Goal: Task Accomplishment & Management: Manage account settings

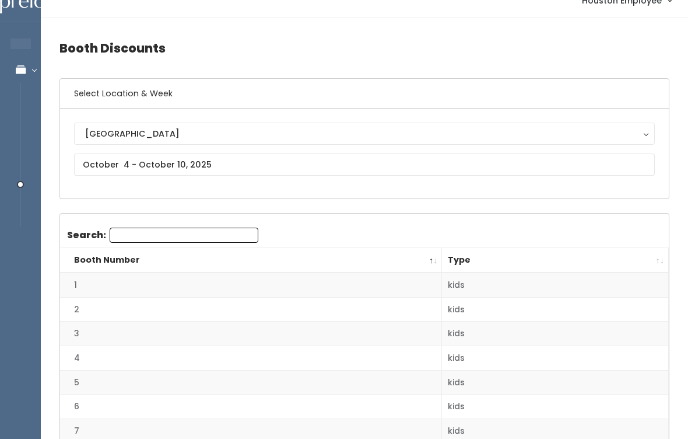
scroll to position [16, 0]
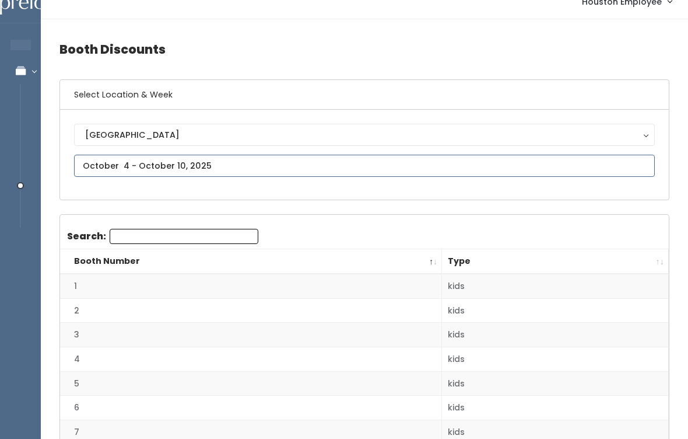
click at [329, 163] on input "text" at bounding box center [364, 166] width 581 height 22
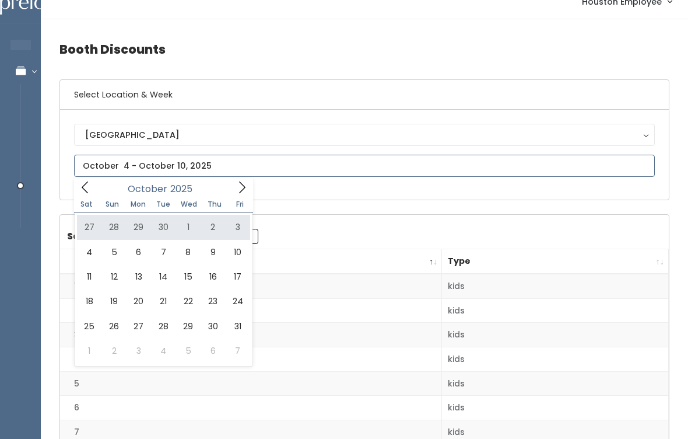
type input "September 27 to October 3"
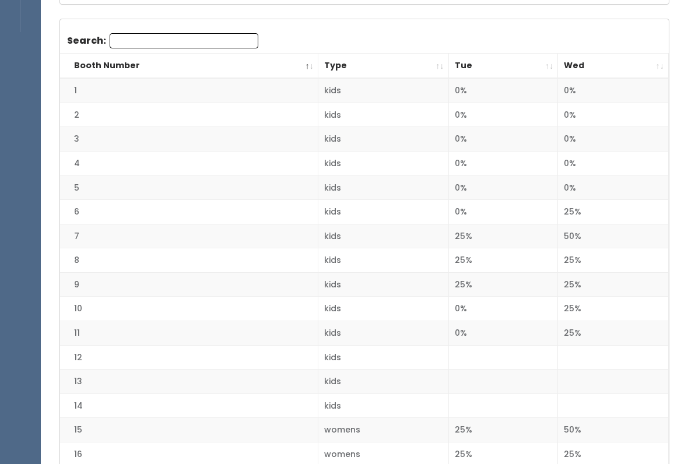
scroll to position [209, 0]
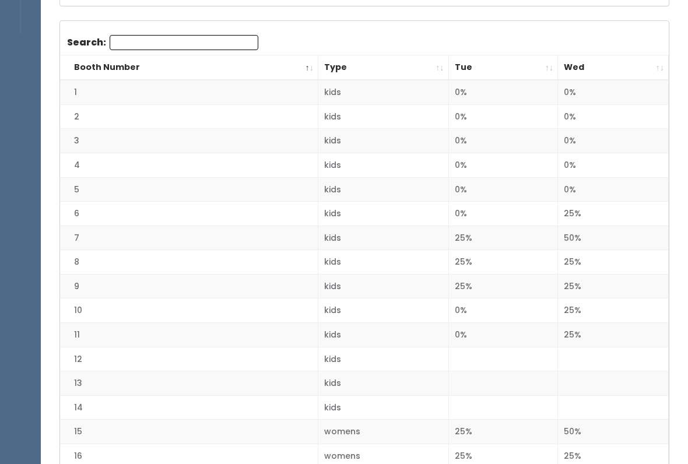
click at [501, 132] on td "0%" at bounding box center [504, 141] width 110 height 24
click at [618, 153] on td "0%" at bounding box center [613, 165] width 111 height 24
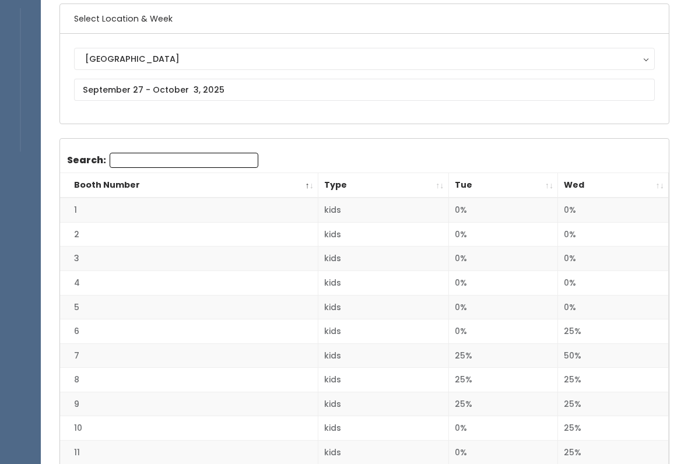
scroll to position [0, 0]
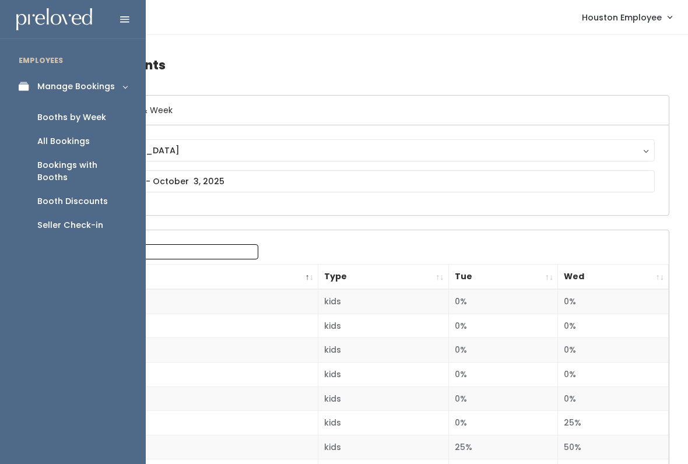
click at [99, 113] on div "Booths by Week" at bounding box center [71, 117] width 69 height 12
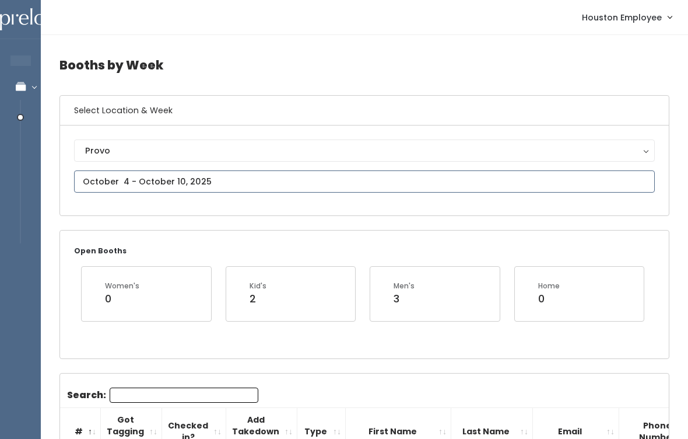
click at [279, 182] on input "text" at bounding box center [364, 181] width 581 height 22
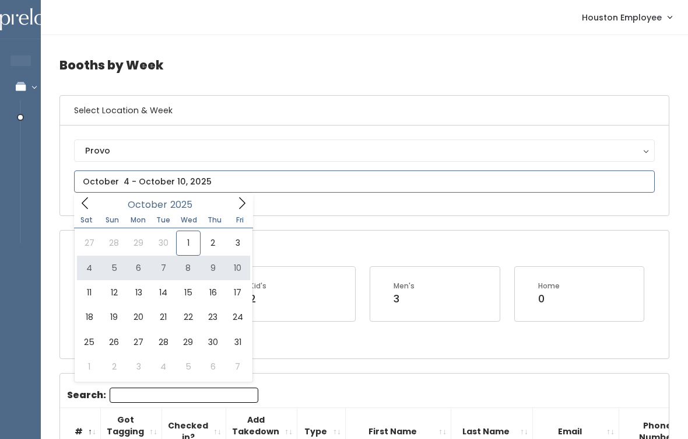
type input "[DATE] to [DATE]"
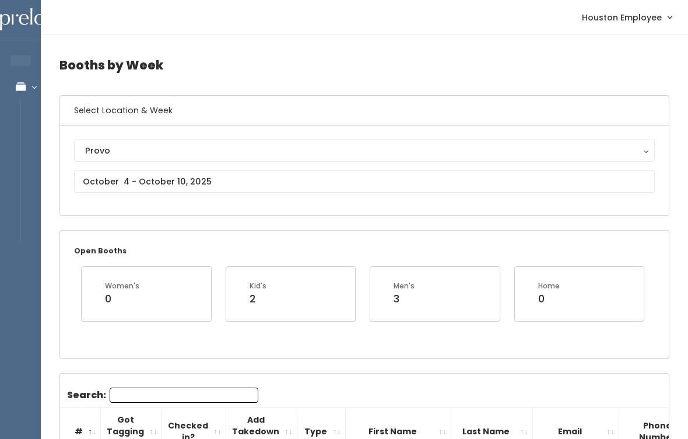
click at [233, 144] on div "Provo" at bounding box center [364, 150] width 559 height 13
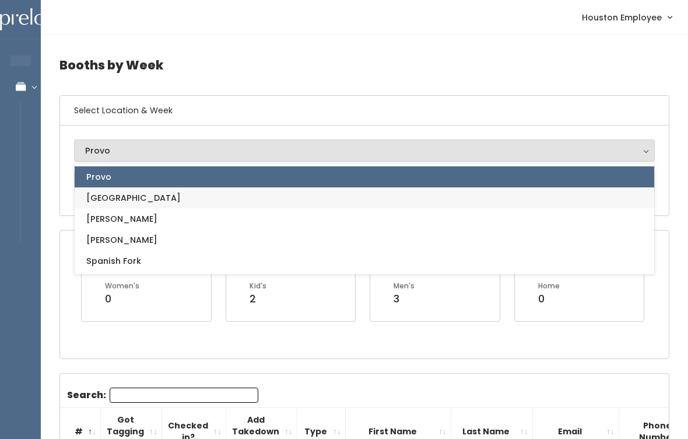
click at [173, 191] on link "[GEOGRAPHIC_DATA]" at bounding box center [365, 197] width 580 height 21
select select "5"
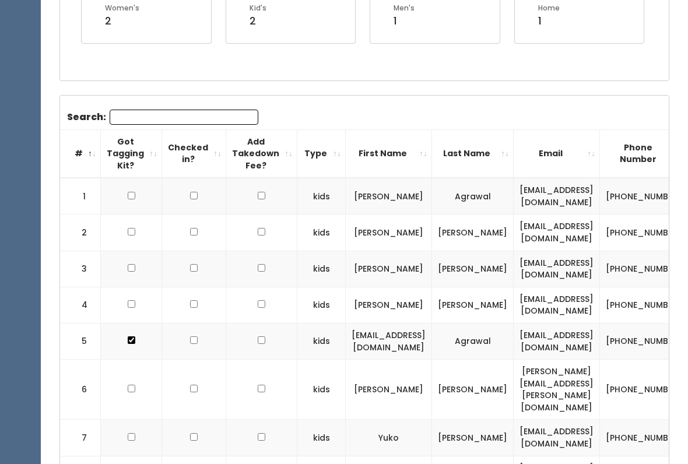
scroll to position [284, 0]
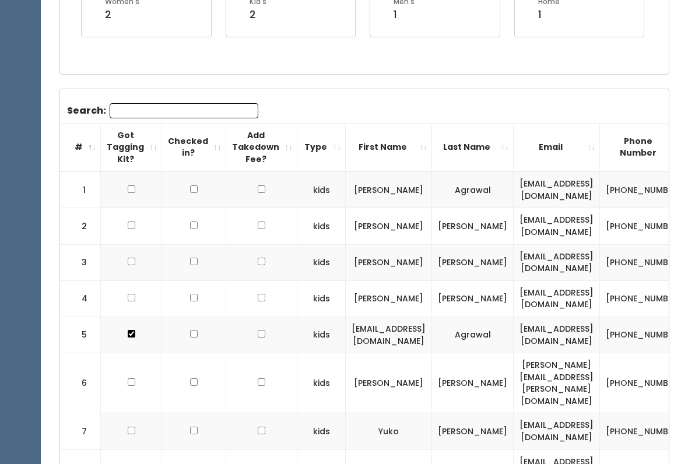
click at [128, 213] on td at bounding box center [131, 226] width 61 height 36
click at [134, 222] on input "checkbox" at bounding box center [132, 226] width 8 height 8
checkbox input "true"
click at [133, 261] on input "checkbox" at bounding box center [132, 262] width 8 height 8
checkbox input "true"
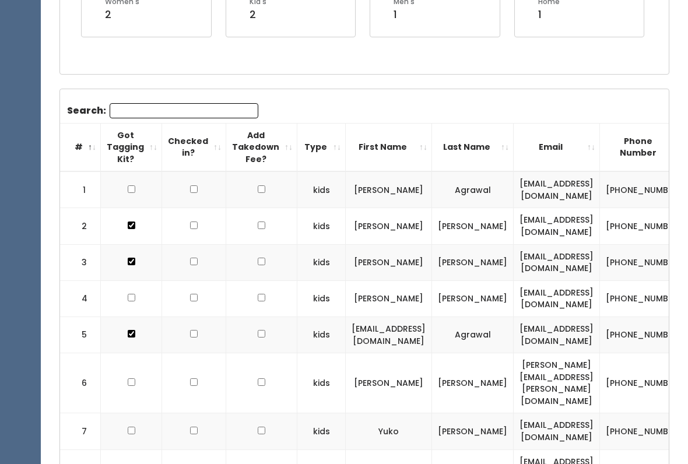
click at [128, 295] on input "checkbox" at bounding box center [132, 298] width 8 height 8
checkbox input "true"
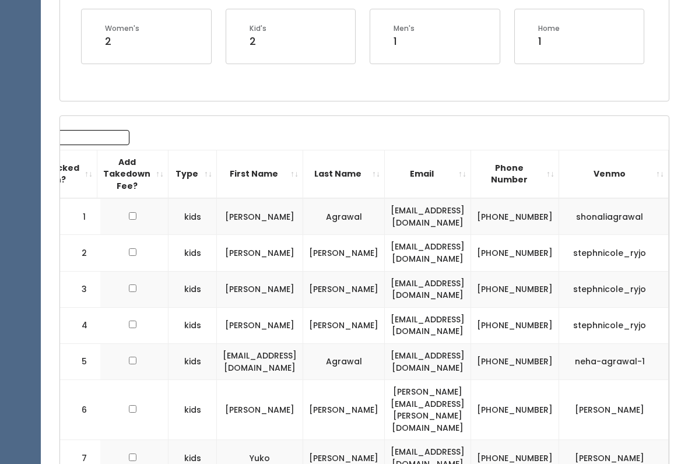
scroll to position [0, 143]
click at [555, 250] on td "(863) 604-8258" at bounding box center [515, 253] width 88 height 36
click at [545, 247] on td "(863) 604-8258" at bounding box center [515, 253] width 88 height 36
click at [546, 253] on td "(863) 604-8258" at bounding box center [515, 253] width 88 height 36
click at [539, 255] on td "(863) 604-8258" at bounding box center [515, 253] width 88 height 36
